Goal: Task Accomplishment & Management: Use online tool/utility

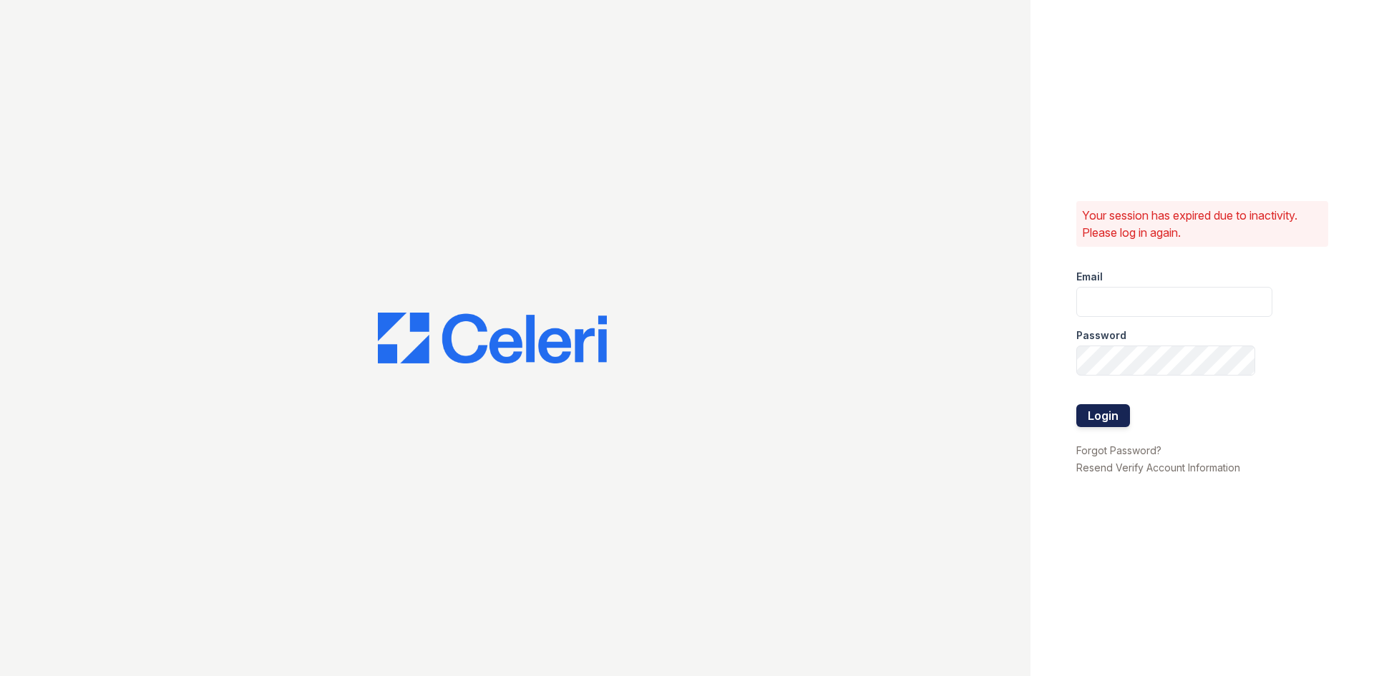
type input "thornbury.am@cafmanagement.com"
click at [1098, 414] on button "Login" at bounding box center [1103, 415] width 54 height 23
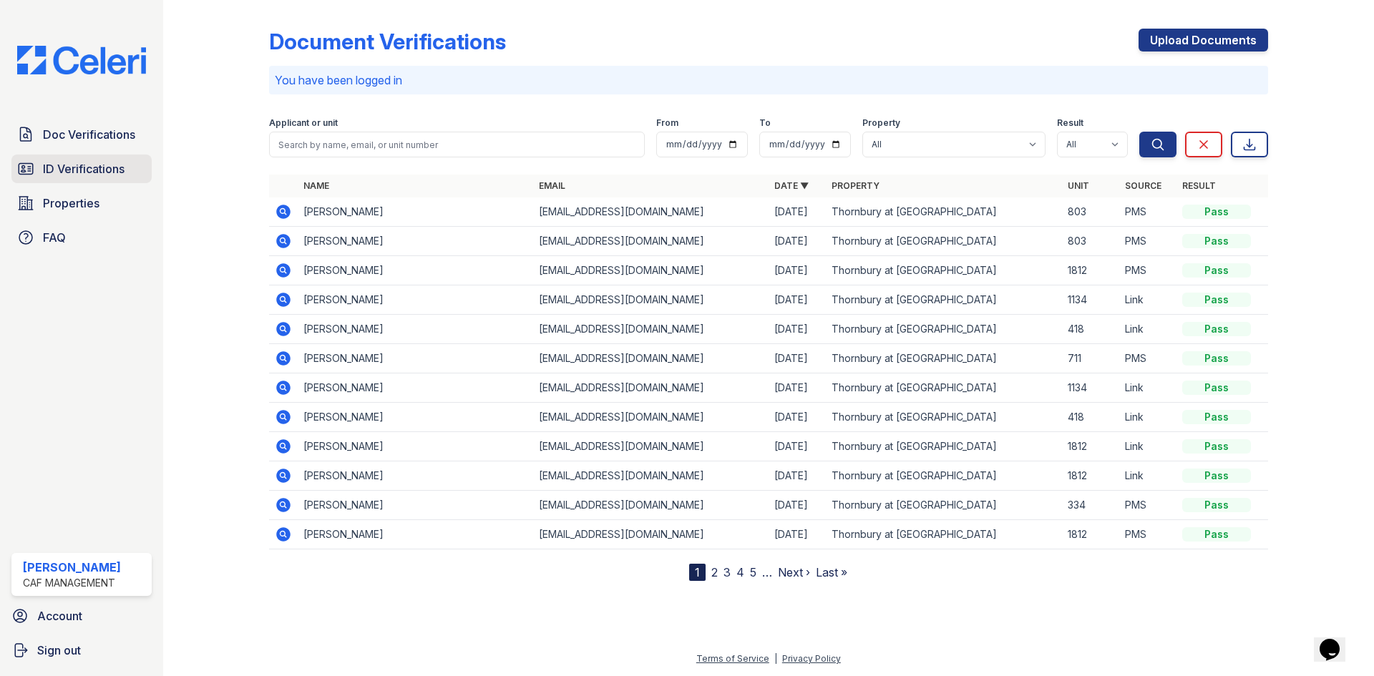
click at [72, 170] on span "ID Verifications" at bounding box center [84, 168] width 82 height 17
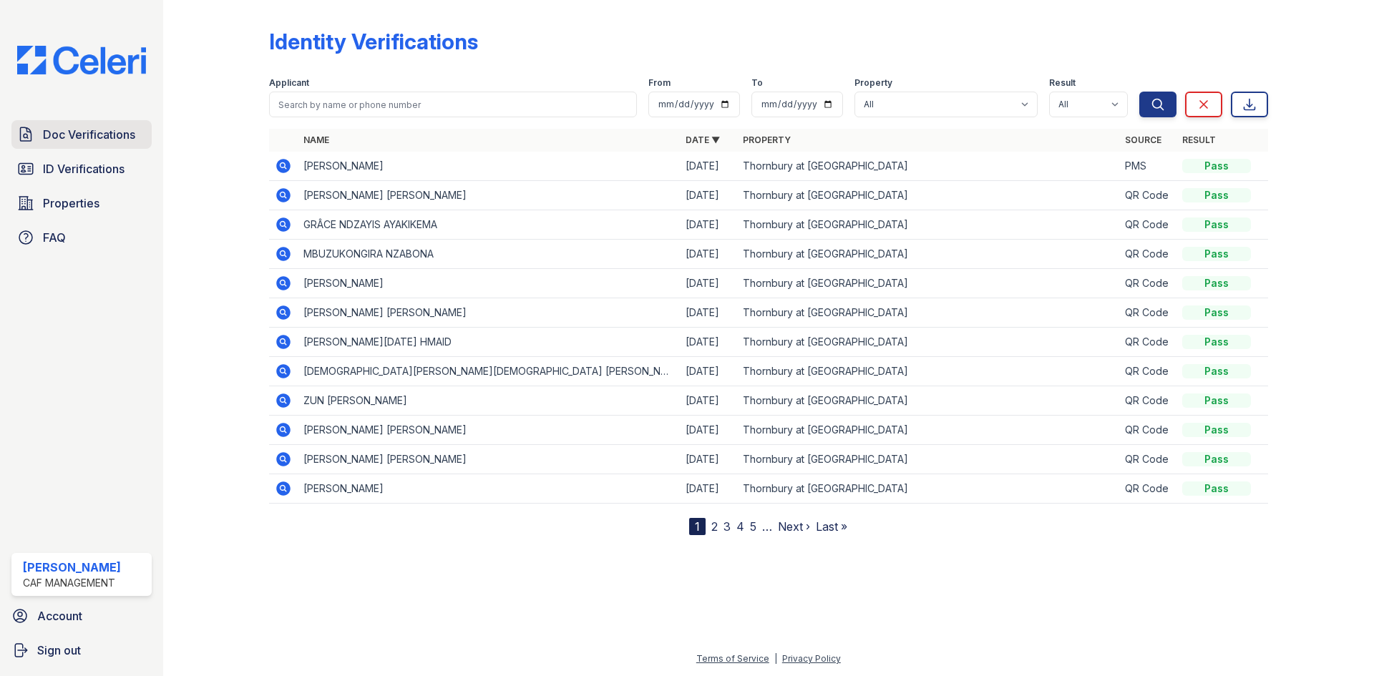
click at [97, 142] on span "Doc Verifications" at bounding box center [89, 134] width 92 height 17
